Goal: Find specific page/section: Find specific page/section

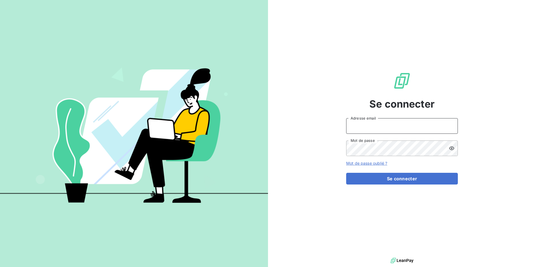
click at [364, 125] on input "Adresse email" at bounding box center [402, 126] width 112 height 16
type input "[PERSON_NAME][EMAIL_ADDRESS][DOMAIN_NAME]"
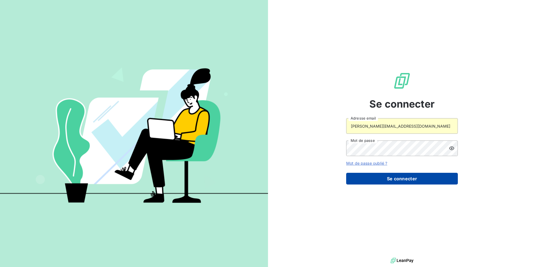
click at [374, 177] on button "Se connecter" at bounding box center [402, 179] width 112 height 12
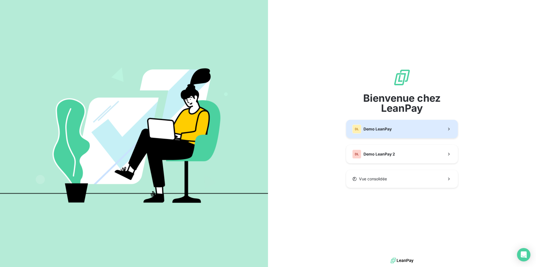
click at [372, 135] on button "DL Demo LeanPay" at bounding box center [402, 129] width 112 height 18
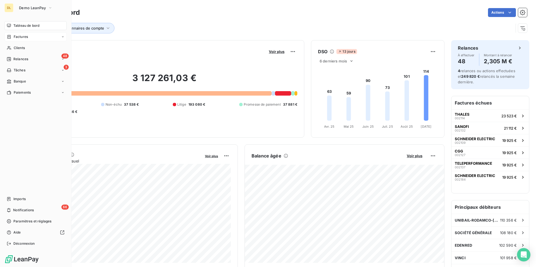
click at [18, 39] on span "Factures" at bounding box center [21, 36] width 14 height 5
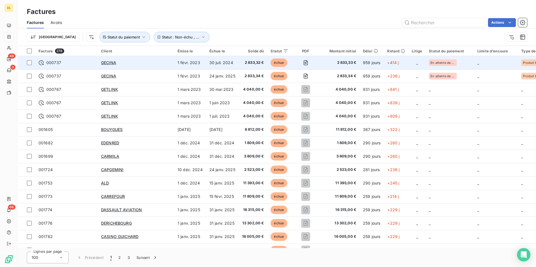
click at [83, 62] on span "000737" at bounding box center [67, 63] width 56 height 6
